Goal: Obtain resource: Obtain resource

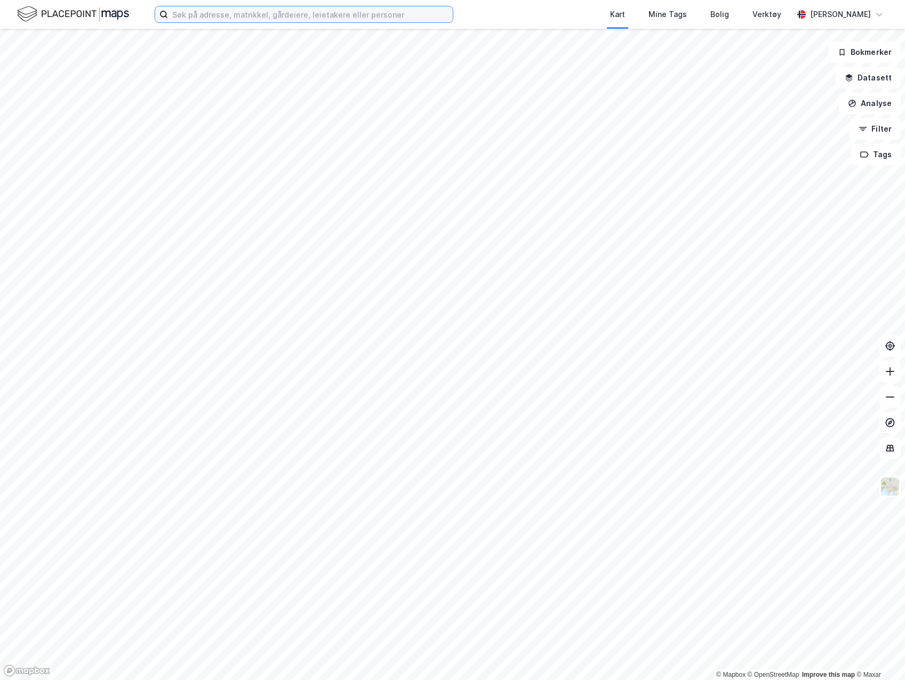
click at [204, 19] on input at bounding box center [310, 14] width 285 height 16
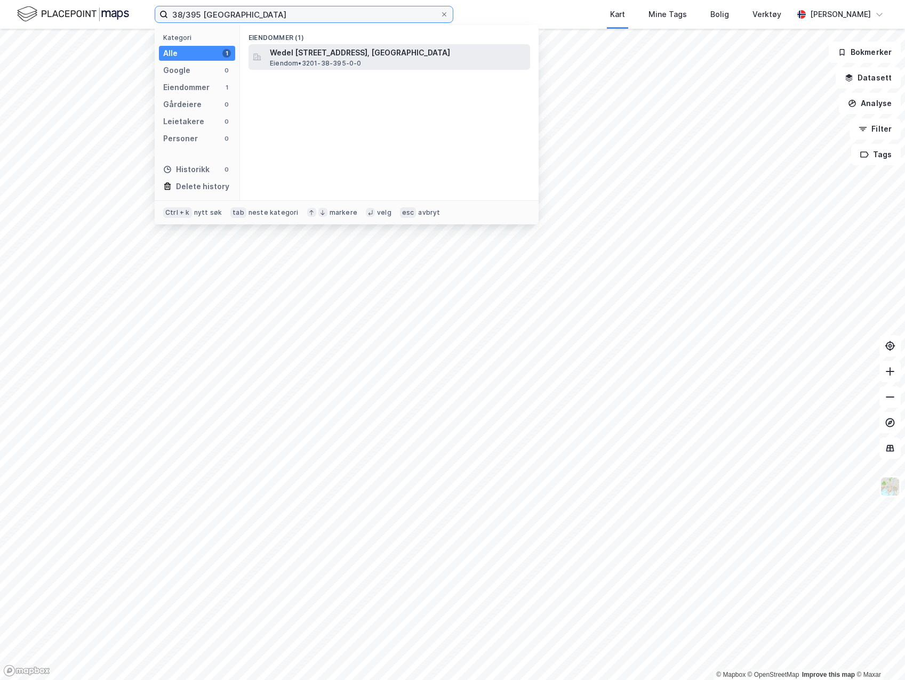
type input "38/395 [GEOGRAPHIC_DATA]"
click at [307, 59] on span "Eiendom • 3201-38-395-0-0" at bounding box center [316, 63] width 92 height 9
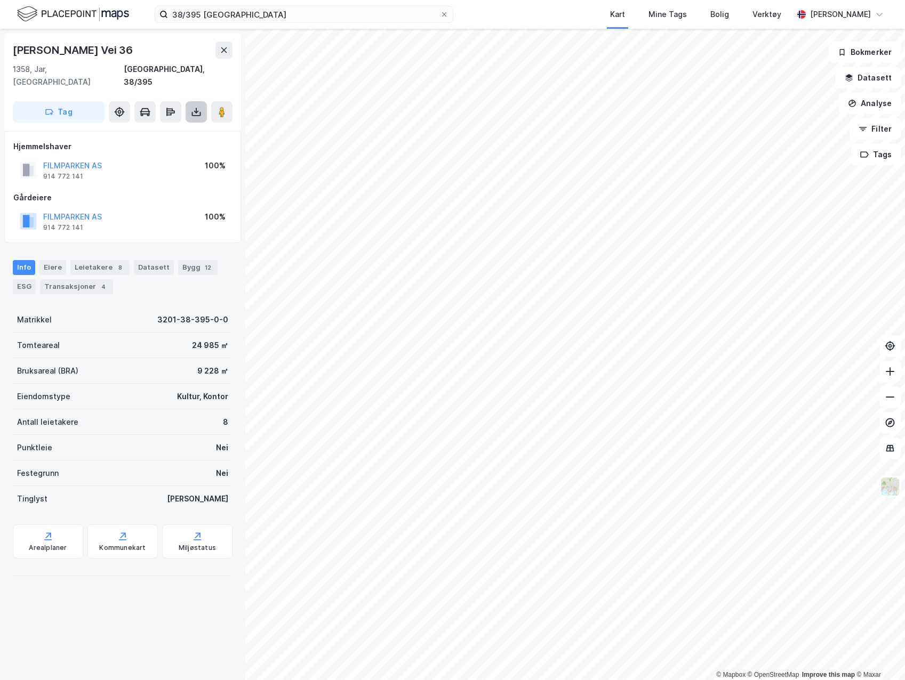
click at [190, 101] on button at bounding box center [196, 111] width 21 height 21
click at [179, 126] on div "Last ned grunnbok" at bounding box center [150, 133] width 114 height 17
